Goal: Task Accomplishment & Management: Complete application form

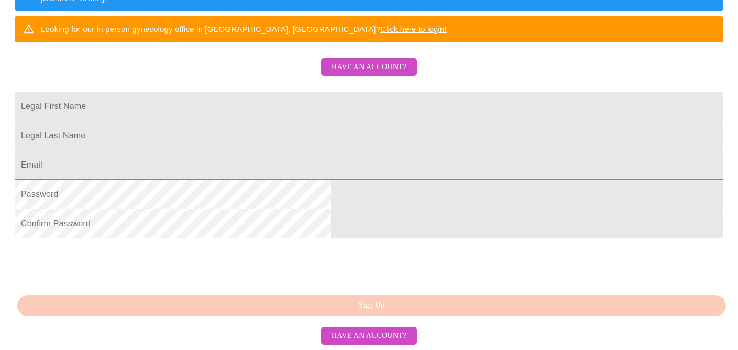
scroll to position [284, 0]
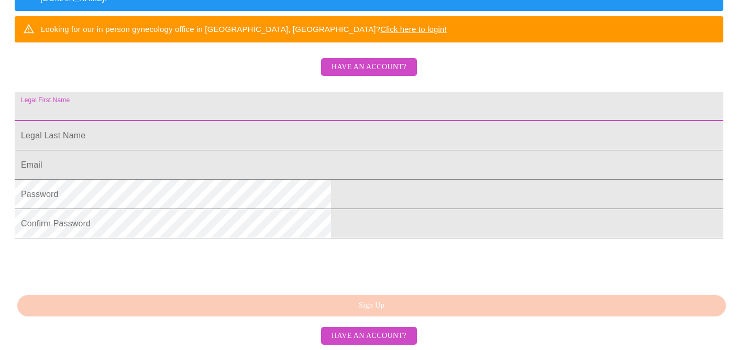
click at [251, 92] on input "Legal First Name" at bounding box center [369, 106] width 709 height 29
type input "[EMAIL_ADDRESS][DOMAIN_NAME]"
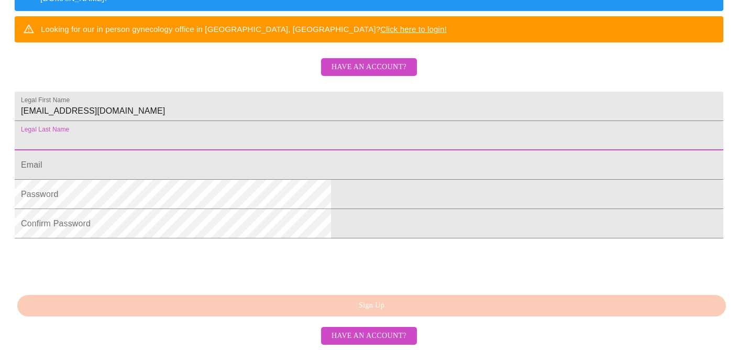
click at [266, 121] on input "Legal First Name" at bounding box center [369, 135] width 709 height 29
type input "[PERSON_NAME]"
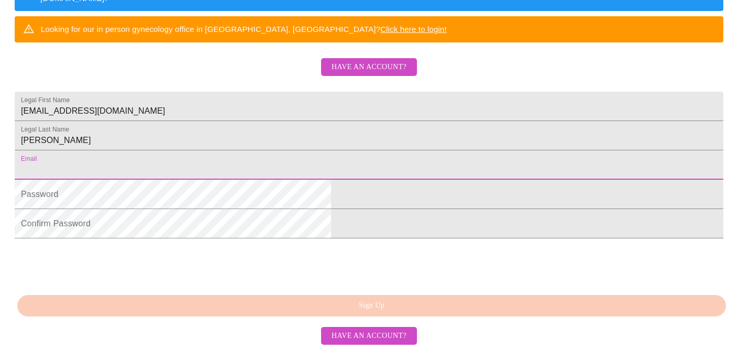
click at [253, 150] on input "Legal First Name" at bounding box center [369, 164] width 709 height 29
type input "[EMAIL_ADDRESS][DOMAIN_NAME]"
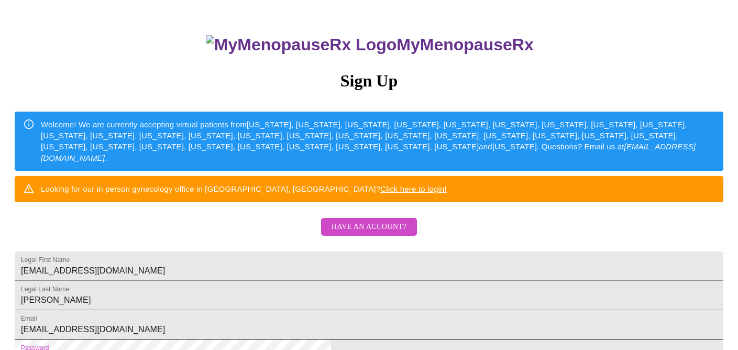
scroll to position [0, 0]
